Goal: Check status: Check status

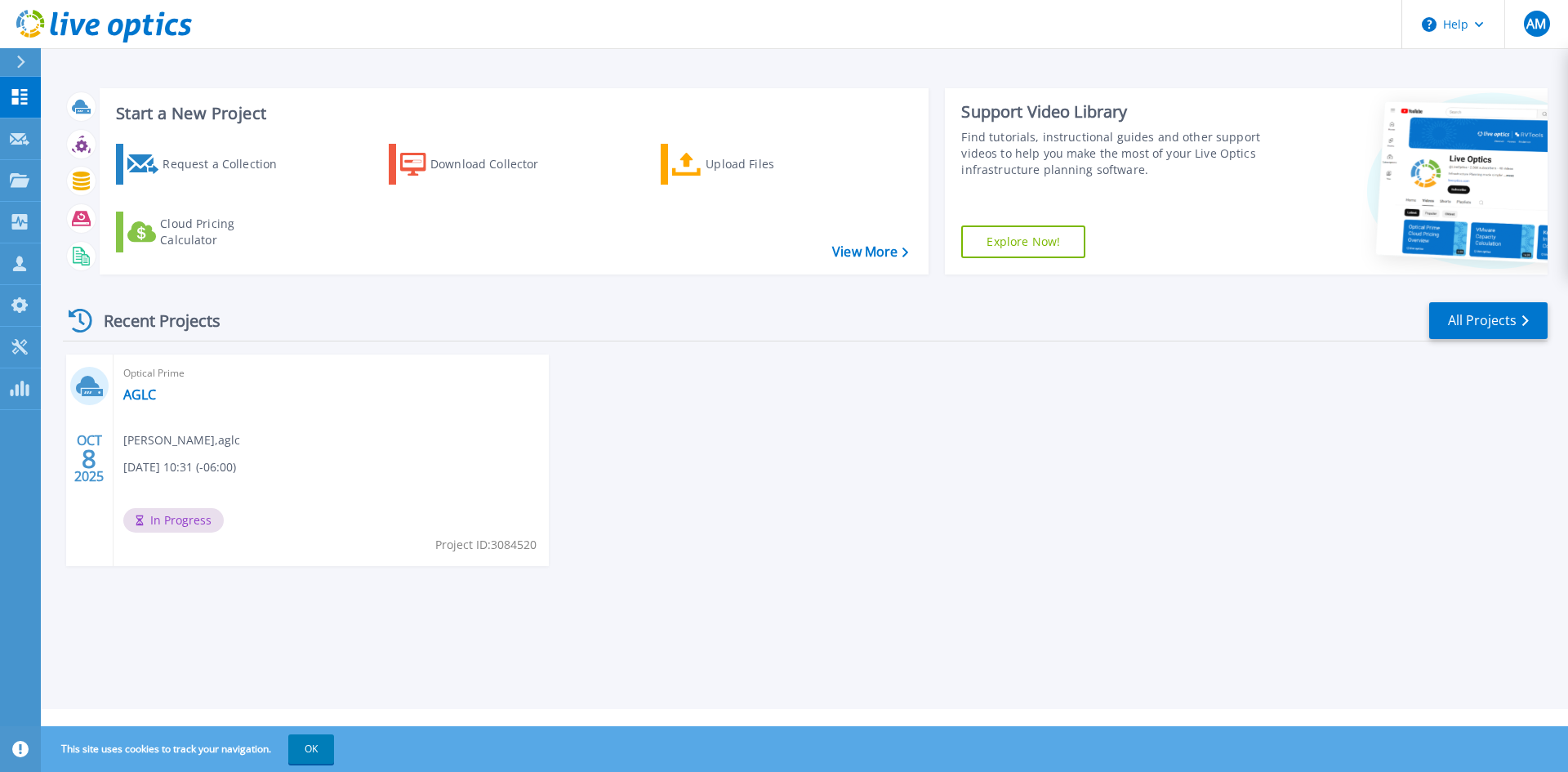
click at [280, 455] on div "Optical Prime AGLC [PERSON_NAME] , aglc [DATE] 10:31 (-06:00) In Progress Proje…" at bounding box center [331, 459] width 435 height 212
click at [187, 421] on div "Optical Prime AGLC [PERSON_NAME] , aglc [DATE] 10:31 (-06:00) In Progress Proje…" at bounding box center [331, 459] width 435 height 212
click at [137, 379] on span "Optical Prime" at bounding box center [331, 373] width 415 height 18
click at [144, 393] on link "AGLC" at bounding box center [139, 394] width 33 height 16
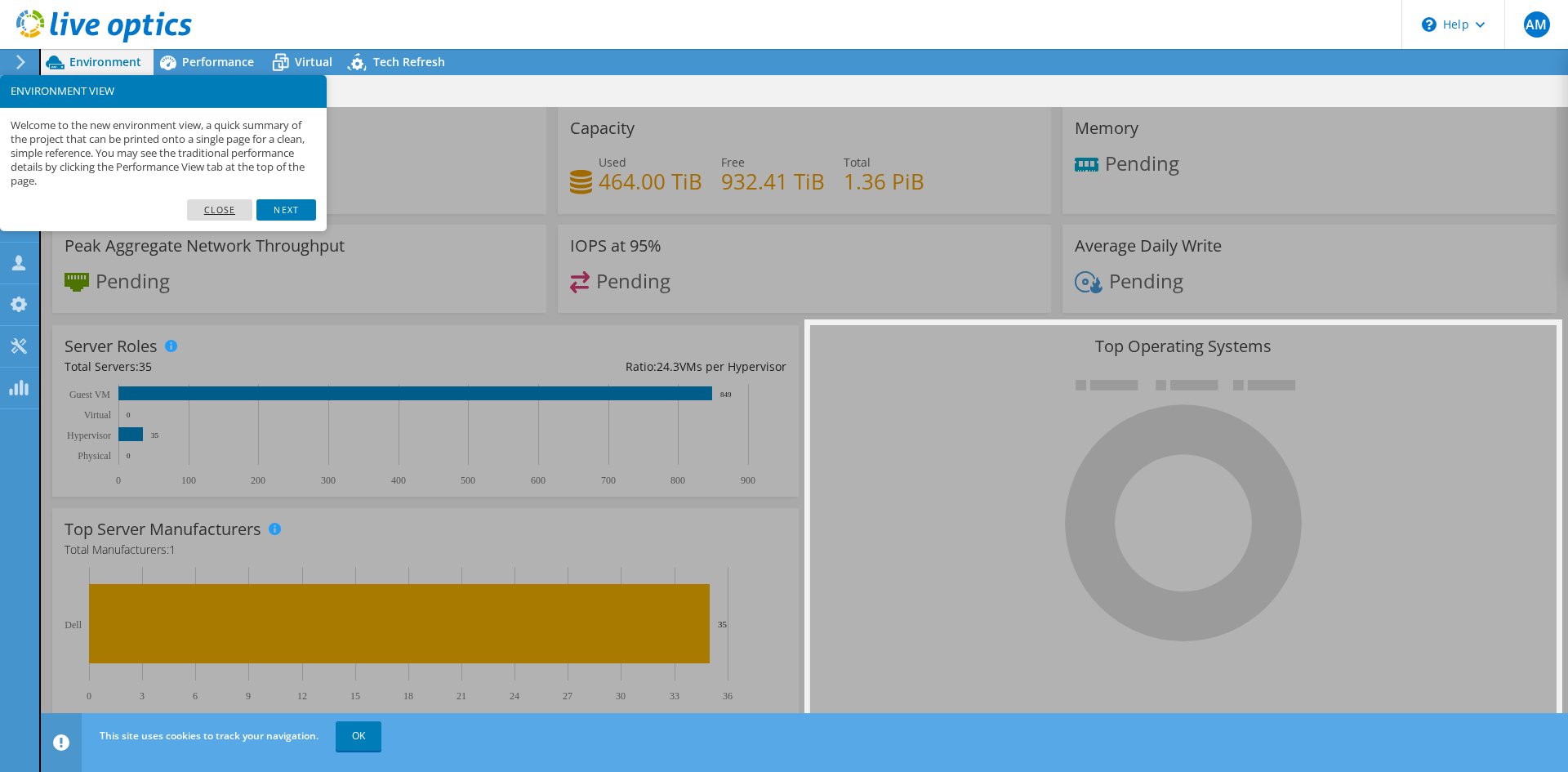
click at [209, 211] on link "Close" at bounding box center [220, 210] width 66 height 22
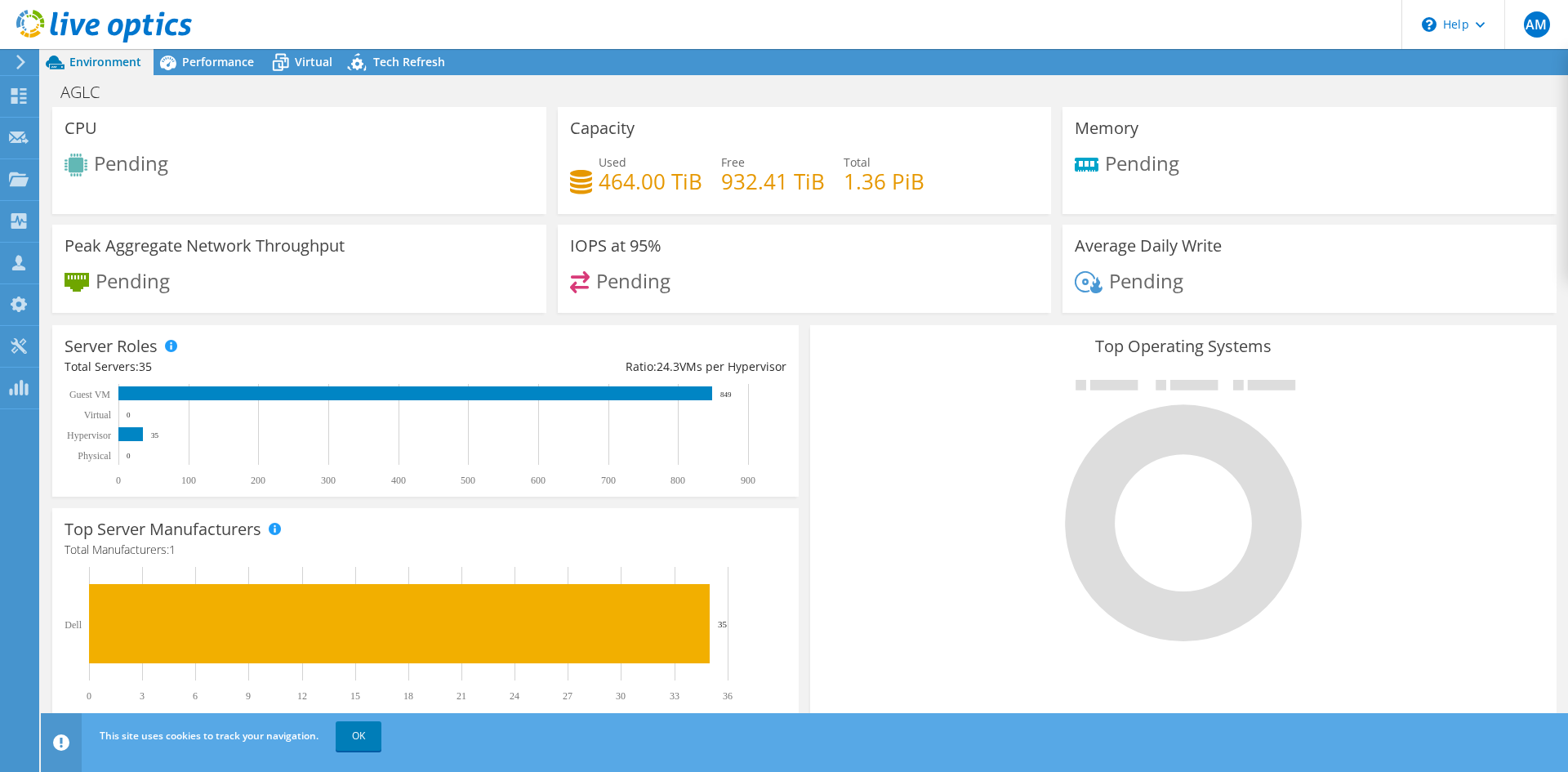
click at [43, 31] on icon at bounding box center [104, 26] width 175 height 34
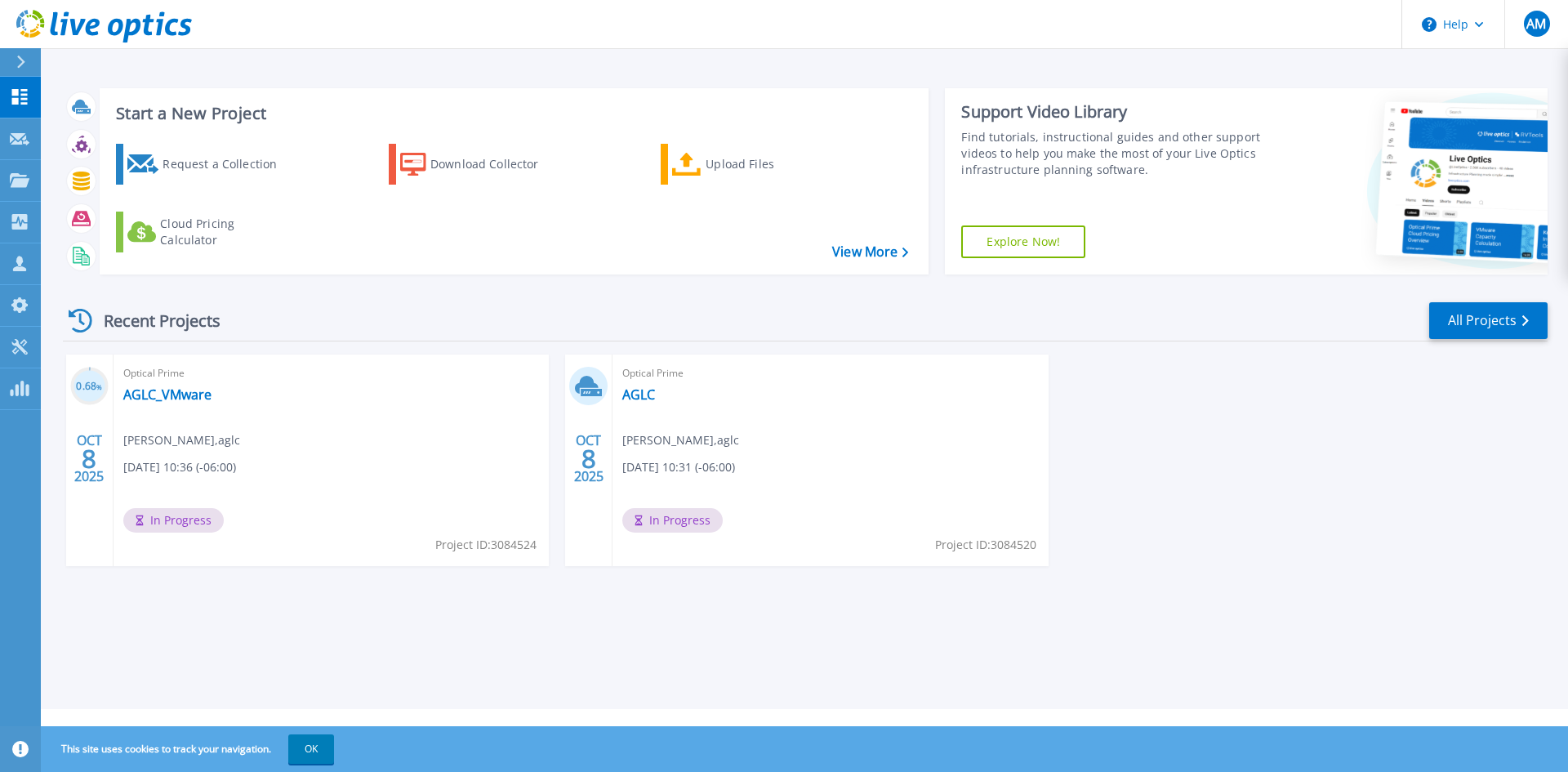
drag, startPoint x: 584, startPoint y: 391, endPoint x: 918, endPoint y: 474, distance: 344.2
click at [919, 474] on div "Optical Prime AGLC [PERSON_NAME] , aglc [DATE] 10:31 (-06:00) In Progress Proje…" at bounding box center [830, 459] width 435 height 212
